Goal: Information Seeking & Learning: Learn about a topic

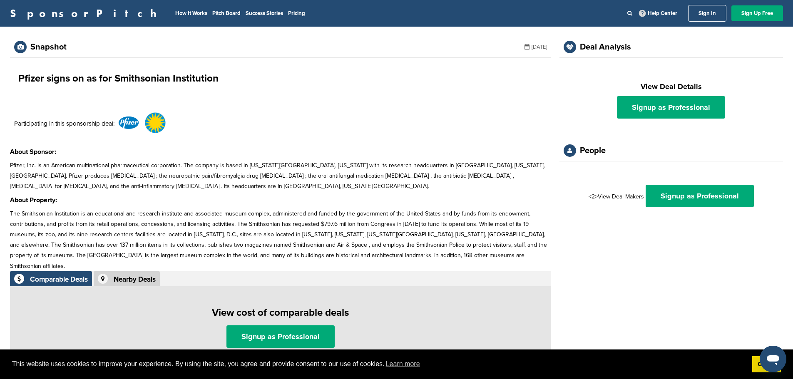
click at [316, 165] on p "Pfizer, Inc. is an American multinational pharmaceutical corporation. The compa…" at bounding box center [280, 176] width 541 height 32
click at [361, 174] on p "Pfizer, Inc. is an American multinational pharmaceutical corporation. The compa…" at bounding box center [280, 176] width 541 height 32
click at [267, 173] on p "Pfizer, Inc. is an American multinational pharmaceutical corporation. The compa…" at bounding box center [280, 176] width 541 height 32
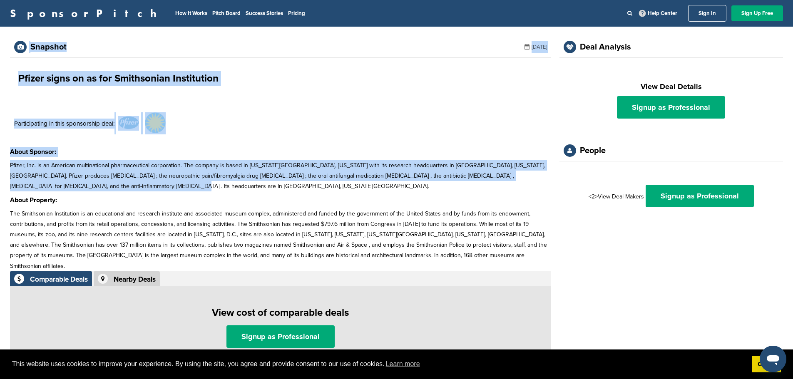
drag, startPoint x: 94, startPoint y: 183, endPoint x: 7, endPoint y: 166, distance: 89.1
click at [7, 166] on div "Snapshot [DATE] Pfizer signs on as for Smithsonian Institution Participating in…" at bounding box center [396, 197] width 793 height 341
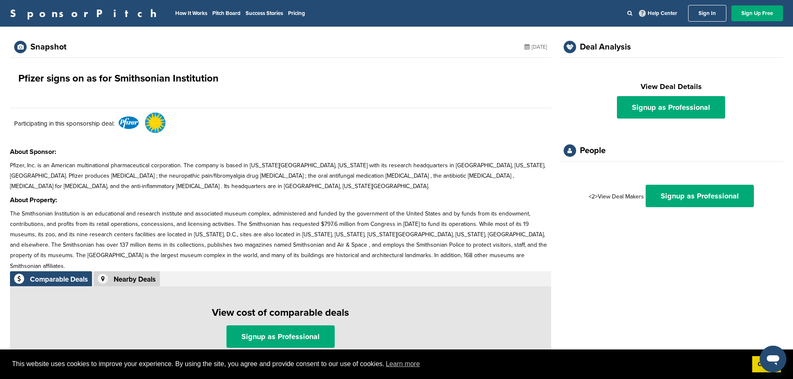
click at [83, 196] on h3 "About Property:" at bounding box center [280, 200] width 541 height 10
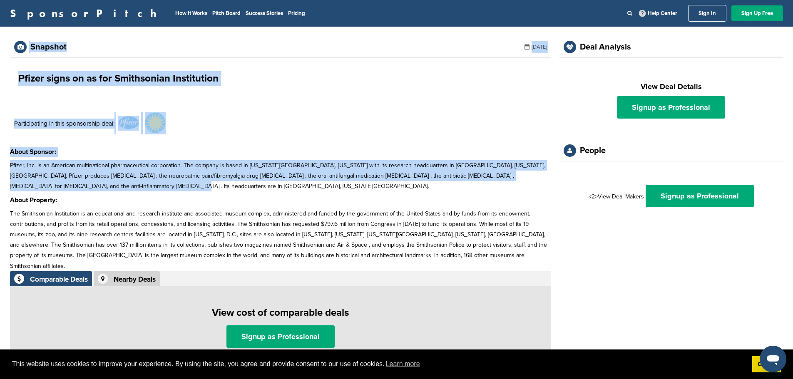
drag, startPoint x: 88, startPoint y: 190, endPoint x: 6, endPoint y: 164, distance: 86.4
click at [6, 164] on div "Snapshot [DATE] Pfizer signs on as for Smithsonian Institution Participating in…" at bounding box center [396, 197] width 793 height 341
click at [107, 188] on p "Pfizer, Inc. is an American multinational pharmaceutical corporation. The compa…" at bounding box center [280, 176] width 541 height 32
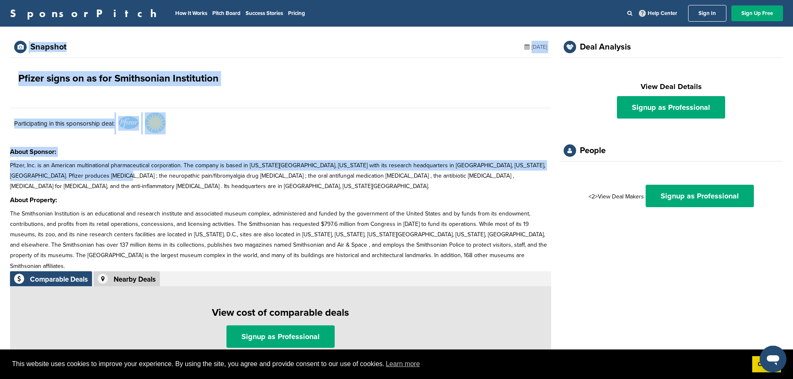
drag, startPoint x: 4, startPoint y: 165, endPoint x: 80, endPoint y: 178, distance: 77.6
click at [80, 178] on div "Snapshot [DATE] Pfizer signs on as for Smithsonian Institution Participating in…" at bounding box center [396, 197] width 793 height 341
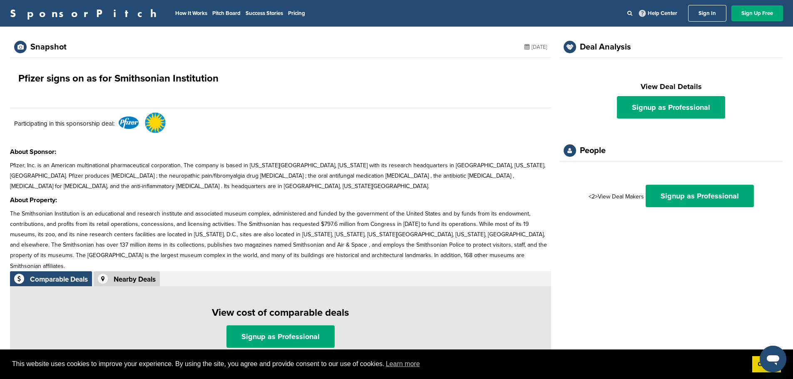
click at [89, 186] on p "Pfizer, Inc. is an American multinational pharmaceutical corporation. The compa…" at bounding box center [280, 176] width 541 height 32
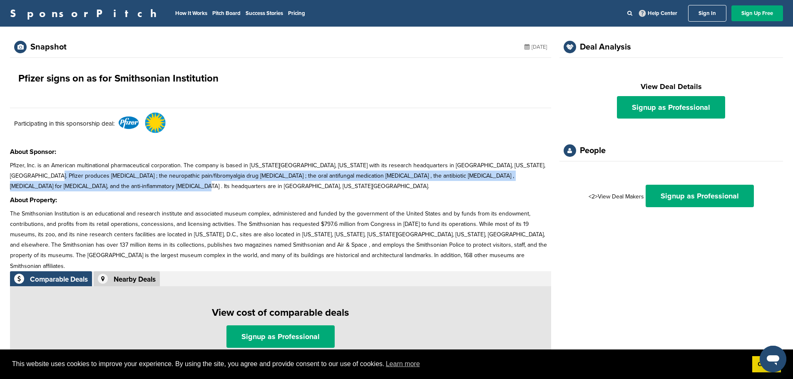
drag, startPoint x: 99, startPoint y: 185, endPoint x: 12, endPoint y: 172, distance: 87.9
click at [12, 172] on p "Pfizer, Inc. is an American multinational pharmaceutical corporation. The compa…" at bounding box center [280, 176] width 541 height 32
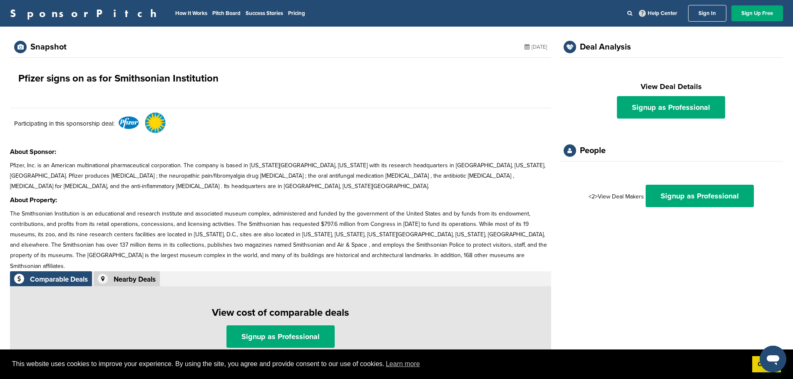
click at [602, 273] on div "Snapshot [DATE] Pfizer signs on as for Smithsonian Institution Participating in…" at bounding box center [396, 197] width 793 height 341
click at [333, 192] on div "Snapshot [DATE] Pfizer signs on as for Smithsonian Institution Participating in…" at bounding box center [280, 197] width 541 height 321
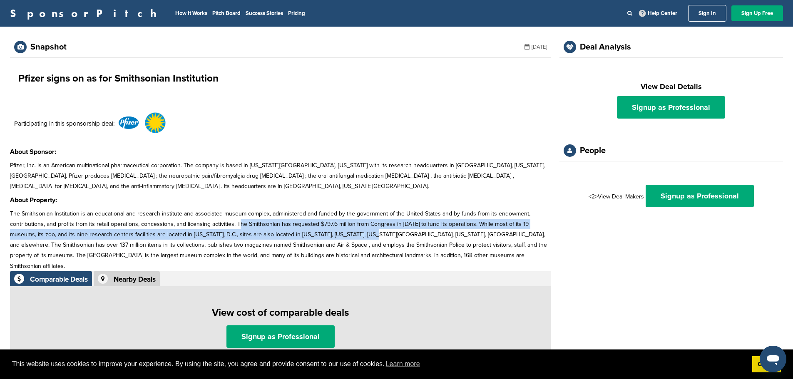
drag, startPoint x: 240, startPoint y: 229, endPoint x: 344, endPoint y: 236, distance: 104.3
click at [344, 236] on p "The Smithsonian Institution is an educational and research institute and associ…" at bounding box center [280, 240] width 541 height 63
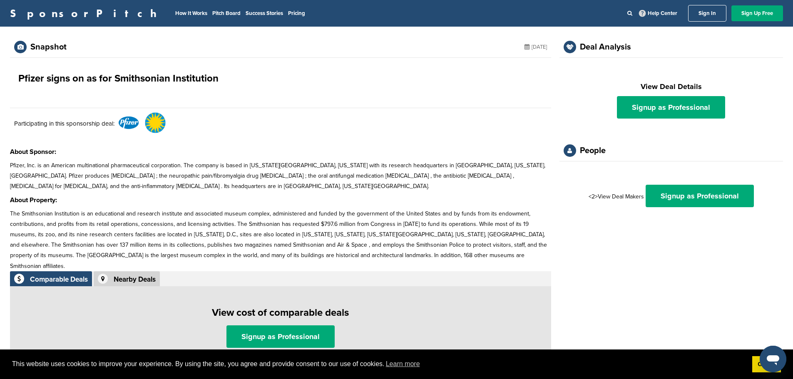
click at [302, 187] on p "Pfizer, Inc. is an American multinational pharmaceutical corporation. The compa…" at bounding box center [280, 176] width 541 height 32
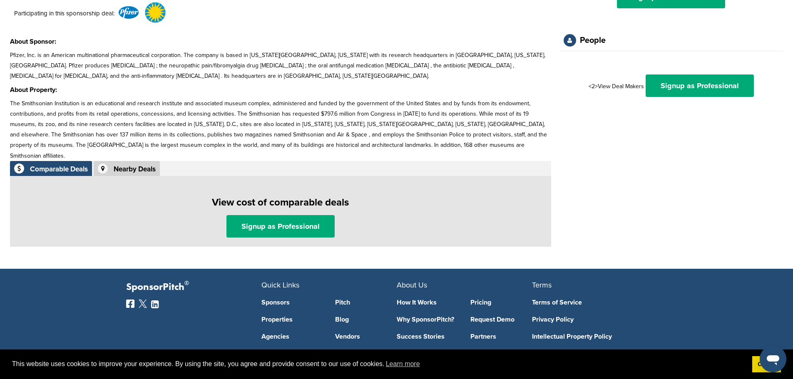
scroll to position [125, 0]
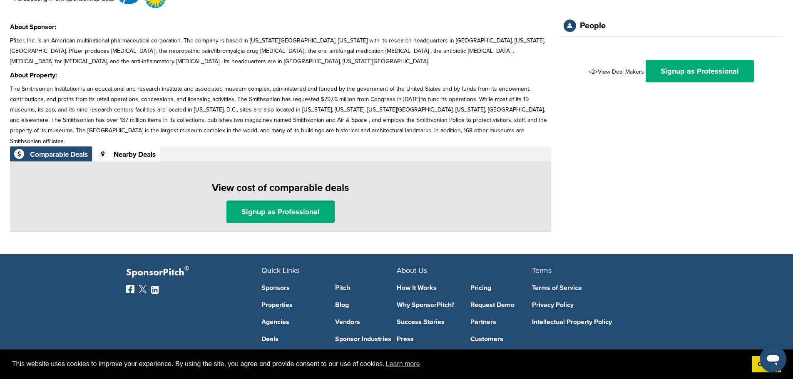
click at [139, 151] on div "Nearby Deals" at bounding box center [135, 154] width 42 height 7
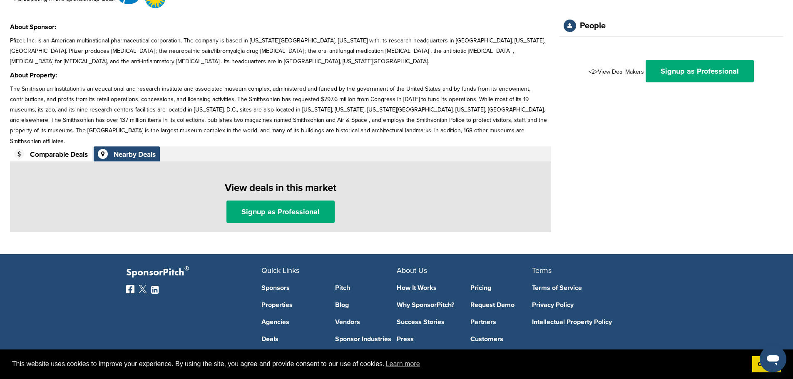
click at [55, 151] on div "Comparable Deals" at bounding box center [59, 154] width 58 height 7
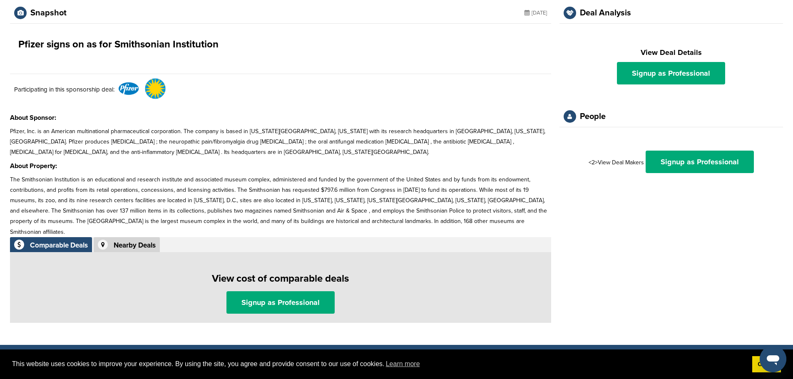
scroll to position [0, 0]
